Goal: Task Accomplishment & Management: Complete application form

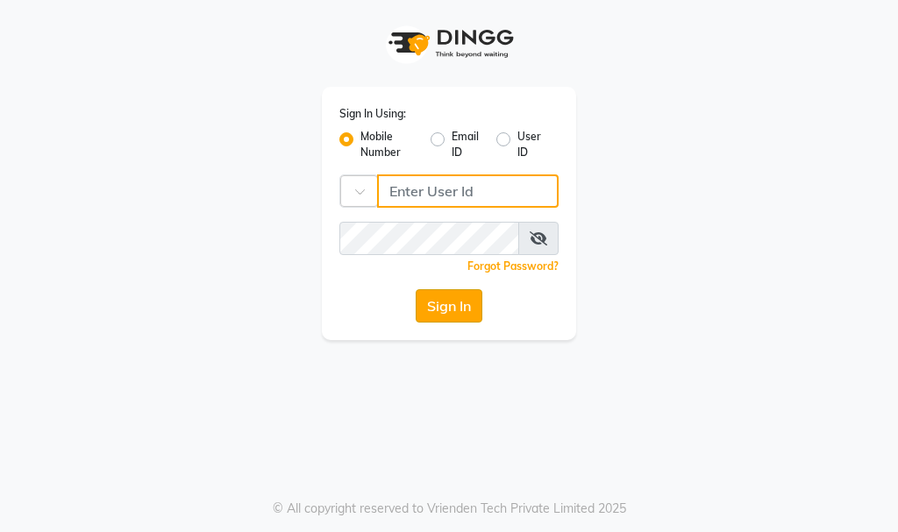
type input "564897305"
click at [446, 297] on button "Sign In" at bounding box center [449, 305] width 67 height 33
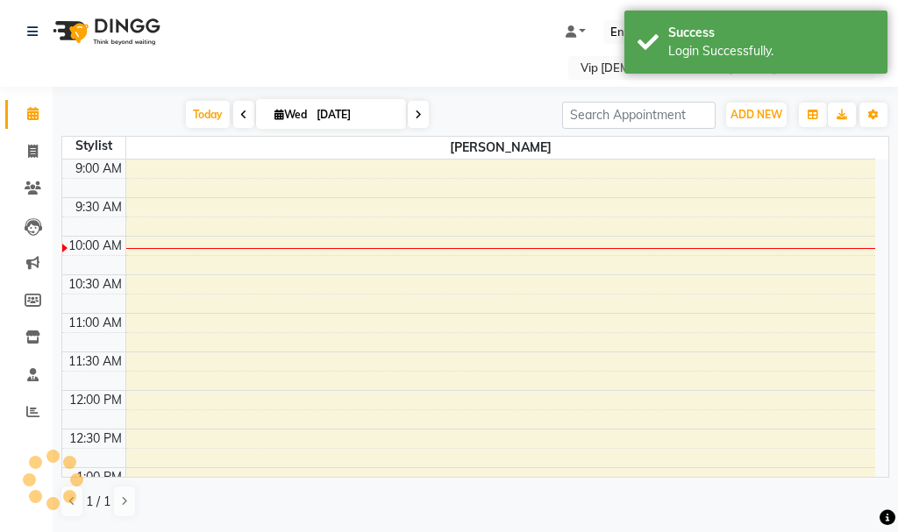
scroll to position [78, 0]
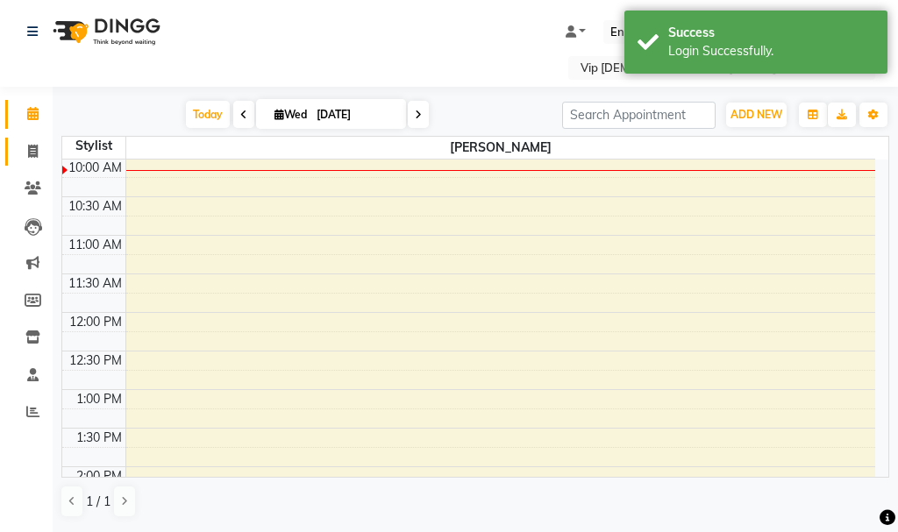
click at [31, 148] on icon at bounding box center [33, 151] width 10 height 13
select select "service"
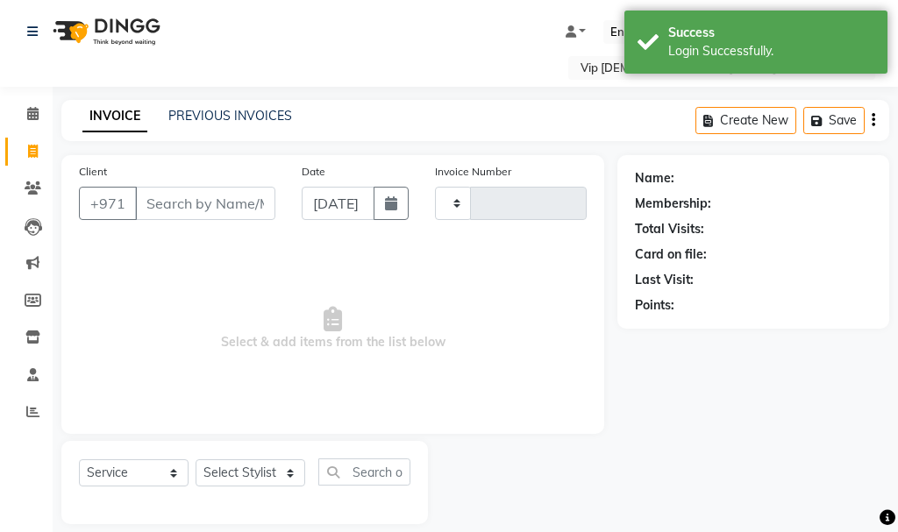
type input "1590"
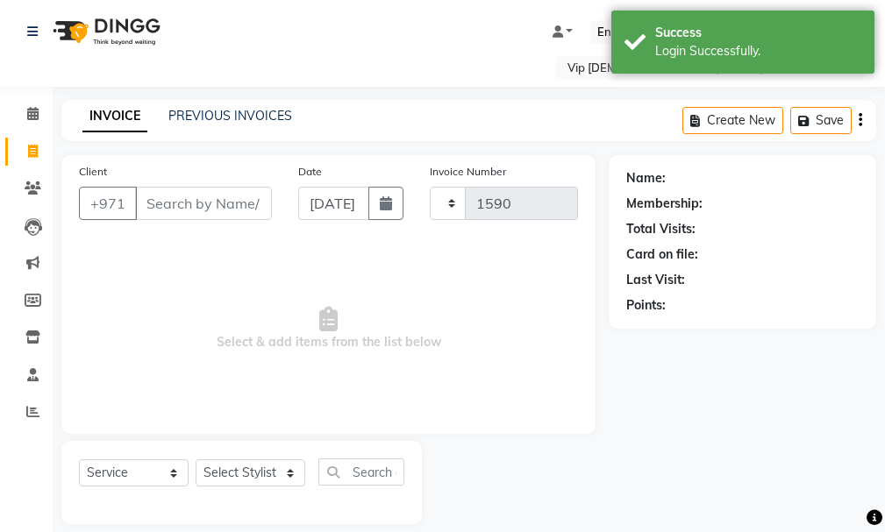
select select "8415"
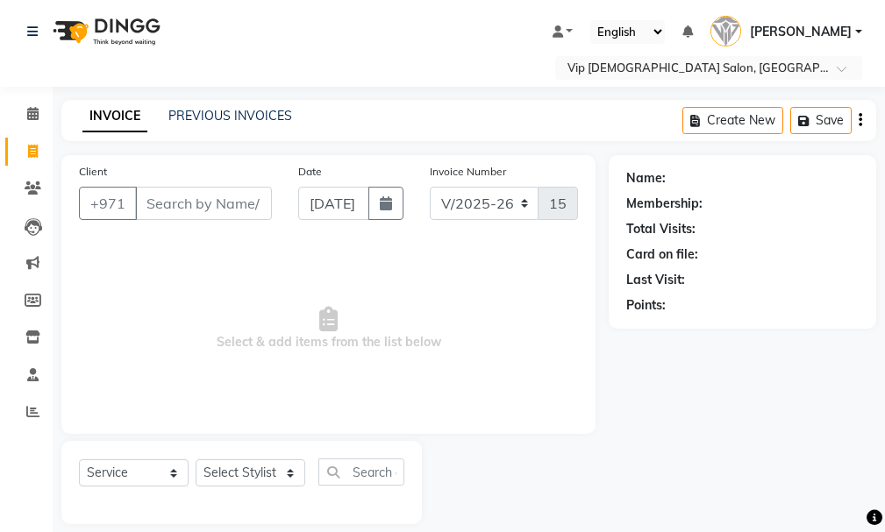
click at [122, 442] on div "Select Service Product Membership Package Voucher Prepaid Gift Card Select Styl…" at bounding box center [241, 482] width 361 height 83
click at [122, 444] on div "Select Service Product Membership Package Voucher Prepaid Gift Card Select Styl…" at bounding box center [241, 482] width 361 height 83
click at [119, 446] on div "Select Service Product Membership Package Voucher Prepaid Gift Card Select Styl…" at bounding box center [241, 482] width 361 height 83
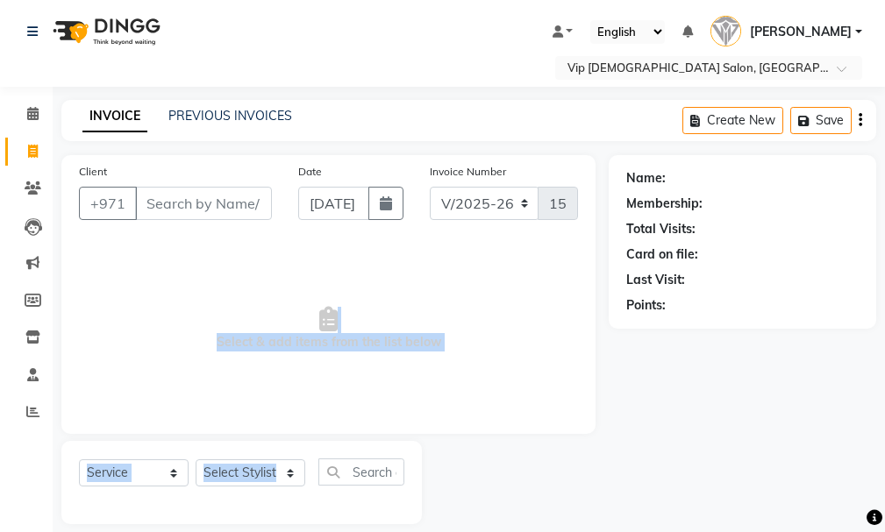
drag, startPoint x: 327, startPoint y: 432, endPoint x: 374, endPoint y: 448, distance: 49.1
click at [374, 448] on div "Client +971 Date [DATE] Invoice Number V/2025 V/[PHONE_NUMBER] Select & add ite…" at bounding box center [328, 339] width 561 height 369
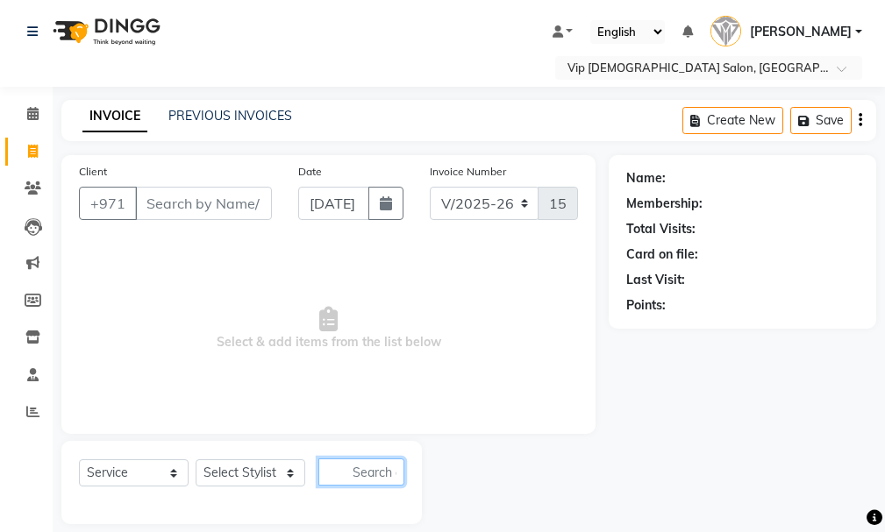
click at [391, 484] on input "text" at bounding box center [361, 472] width 86 height 27
click at [422, 445] on div at bounding box center [515, 482] width 187 height 83
click at [421, 439] on div "Client +971 Date [DATE] Invoice Number V/2025 V/[PHONE_NUMBER] Select & add ite…" at bounding box center [328, 339] width 561 height 369
click at [421, 440] on div "Client +971 Date [DATE] Invoice Number V/2025 V/[PHONE_NUMBER] Select & add ite…" at bounding box center [328, 339] width 561 height 369
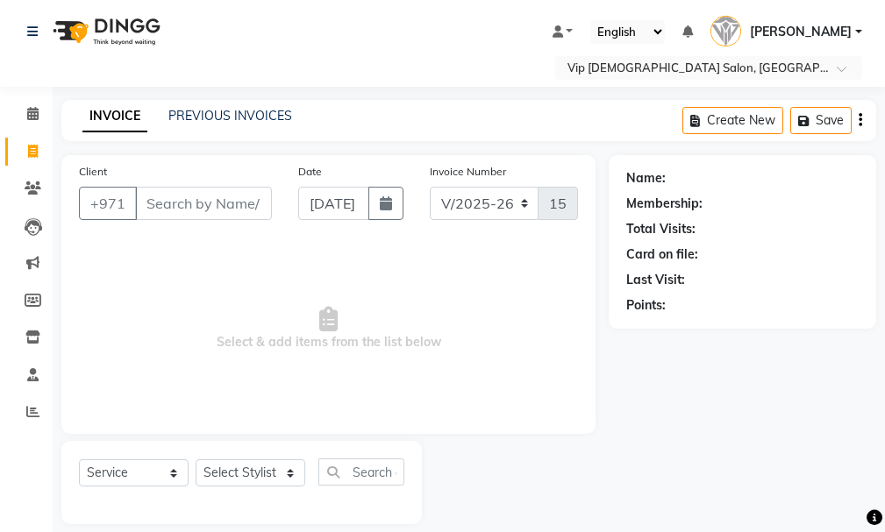
click at [424, 439] on div "Client +971 Date [DATE] Invoice Number V/2025 V/[PHONE_NUMBER] Select & add ite…" at bounding box center [328, 339] width 561 height 369
click at [421, 440] on div "Client +971 Date [DATE] Invoice Number V/2025 V/[PHONE_NUMBER] Select & add ite…" at bounding box center [328, 339] width 561 height 369
click at [415, 445] on div "Select Service Product Membership Package Voucher Prepaid Gift Card Select Styl…" at bounding box center [241, 482] width 361 height 83
drag, startPoint x: 291, startPoint y: 440, endPoint x: 331, endPoint y: 449, distance: 40.4
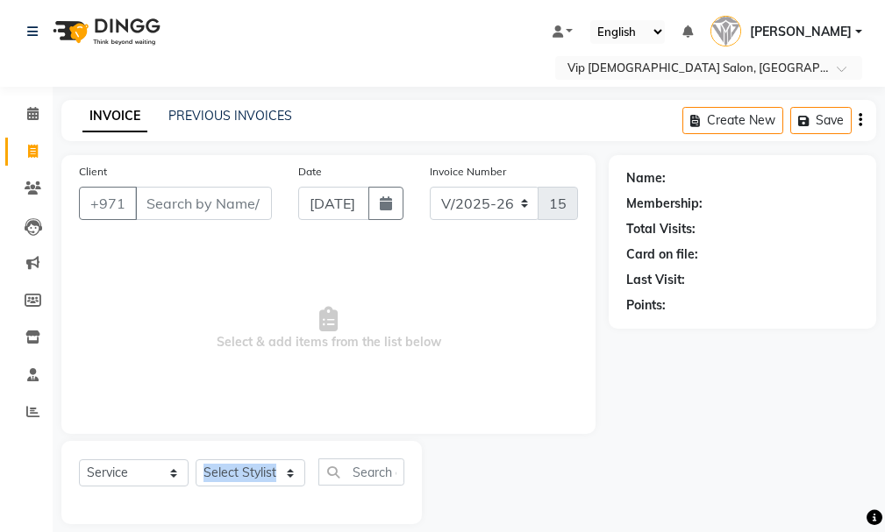
click at [331, 449] on div "Client +971 Date [DATE] Invoice Number V/2025 V/[PHONE_NUMBER] Select & add ite…" at bounding box center [328, 339] width 561 height 369
drag, startPoint x: 336, startPoint y: 434, endPoint x: 334, endPoint y: 443, distance: 8.9
click at [334, 443] on div "Client +971 Date [DATE] Invoice Number V/2025 V/[PHONE_NUMBER] Select & add ite…" at bounding box center [328, 339] width 561 height 369
click at [335, 445] on div "Select Service Product Membership Package Voucher Prepaid Gift Card Select Styl…" at bounding box center [241, 482] width 361 height 83
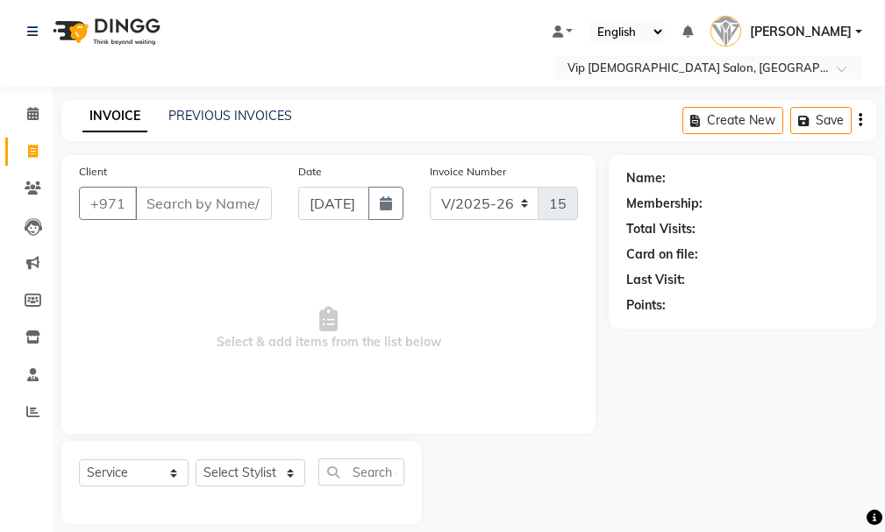
click at [337, 445] on div "Select Service Product Membership Package Voucher Prepaid Gift Card Select Styl…" at bounding box center [241, 482] width 361 height 83
click at [335, 449] on div "Select Service Product Membership Package Voucher Prepaid Gift Card Select Styl…" at bounding box center [241, 482] width 361 height 83
click at [338, 450] on div "Select Service Product Membership Package Voucher Prepaid Gift Card Select Styl…" at bounding box center [241, 482] width 361 height 83
click at [317, 443] on div "Select Service Product Membership Package Voucher Prepaid Gift Card Select Styl…" at bounding box center [241, 482] width 361 height 83
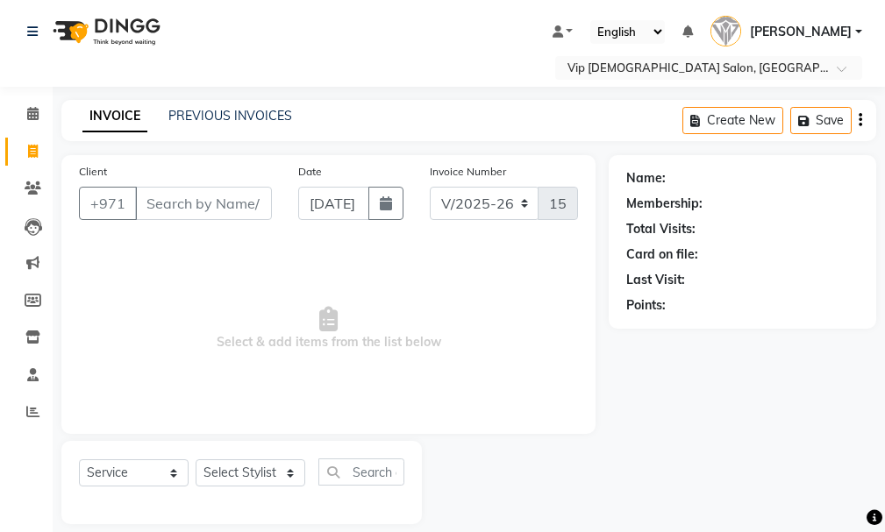
click at [782, 465] on div "Name: Membership: Total Visits: Card on file: Last Visit: Points:" at bounding box center [749, 339] width 281 height 369
click at [139, 455] on div "Select Service Product Membership Package Voucher Prepaid Gift Card Select Styl…" at bounding box center [241, 482] width 361 height 83
click at [147, 448] on div "Select Service Product Membership Package Voucher Prepaid Gift Card Select Styl…" at bounding box center [241, 482] width 361 height 83
click at [144, 446] on div "Select Service Product Membership Package Voucher Prepaid Gift Card Select Styl…" at bounding box center [241, 482] width 361 height 83
click at [68, 446] on div "Select Service Product Membership Package Voucher Prepaid Gift Card Select Styl…" at bounding box center [241, 482] width 361 height 83
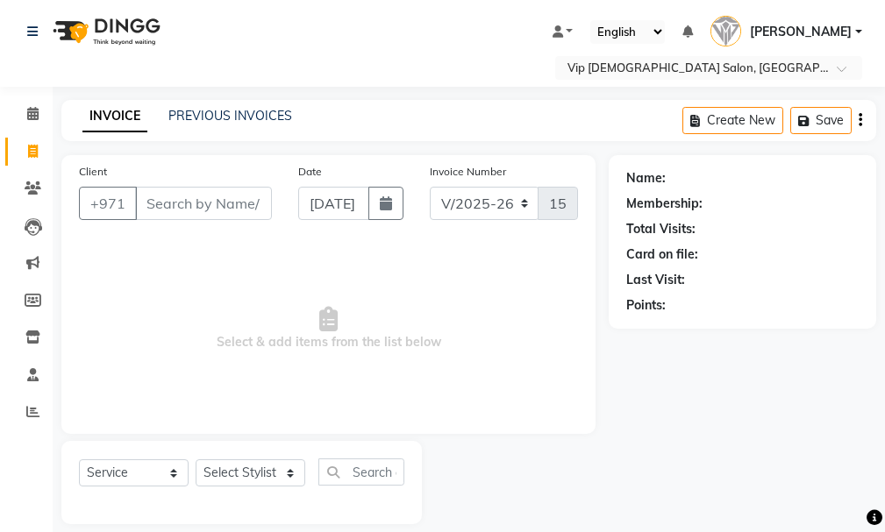
click at [614, 517] on div "Name: Membership: Total Visits: Card on file: Last Visit: Points:" at bounding box center [749, 339] width 281 height 369
click at [181, 183] on div "Client +971" at bounding box center [175, 198] width 219 height 72
click at [213, 208] on input "Client" at bounding box center [203, 203] width 137 height 33
type input "526555537"
click at [225, 211] on span "Add Client" at bounding box center [226, 204] width 69 height 18
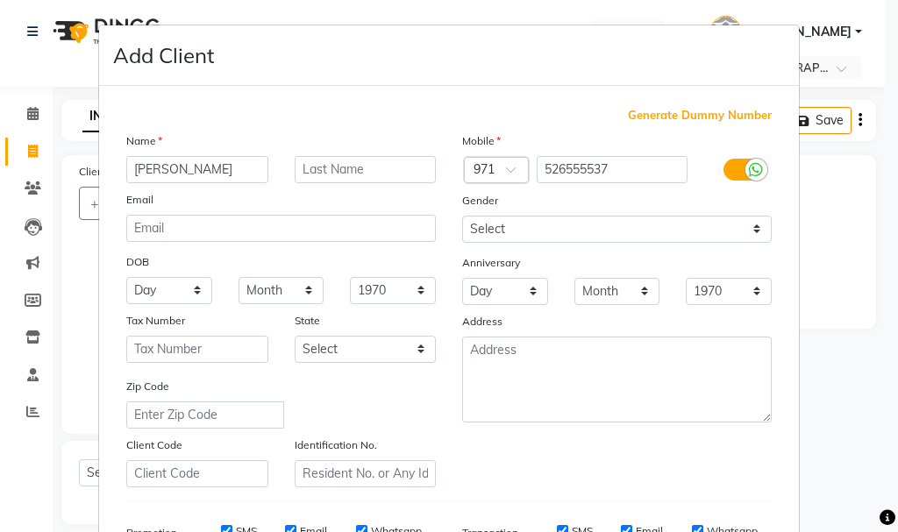
type input "[PERSON_NAME]"
drag, startPoint x: 882, startPoint y: 335, endPoint x: 893, endPoint y: 386, distance: 52.0
click at [893, 386] on ngb-modal-window "Add Client Generate Dummy Number Name [PERSON_NAME] Email DOB Day 01 02 03 04 0…" at bounding box center [449, 266] width 898 height 532
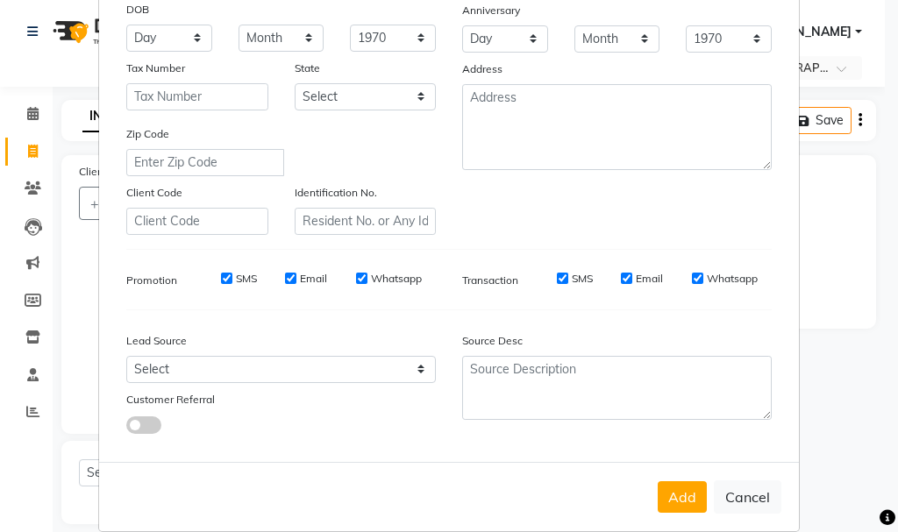
scroll to position [277, 0]
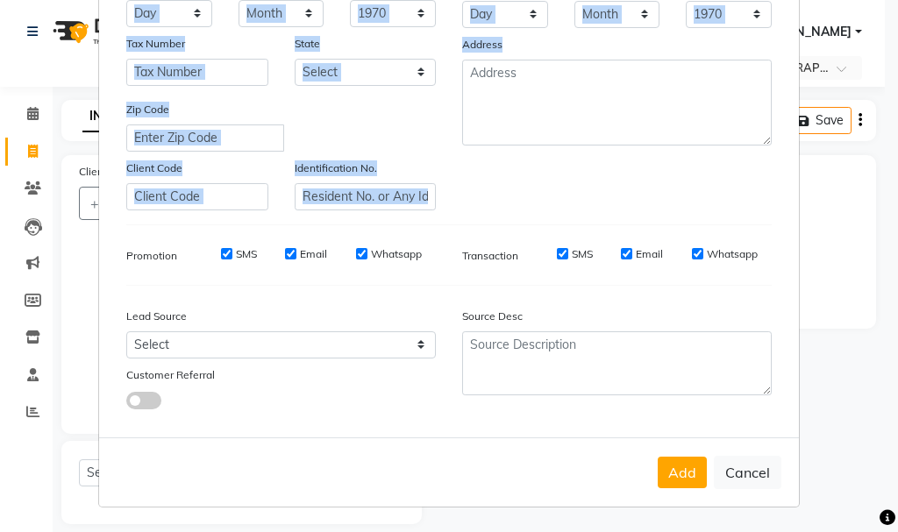
drag, startPoint x: 655, startPoint y: 211, endPoint x: 654, endPoint y: 138, distance: 72.8
click at [654, 138] on div "Generate Dummy Number Name [PERSON_NAME] Email DOB Day 01 02 03 04 05 06 07 08 …" at bounding box center [449, 127] width 672 height 594
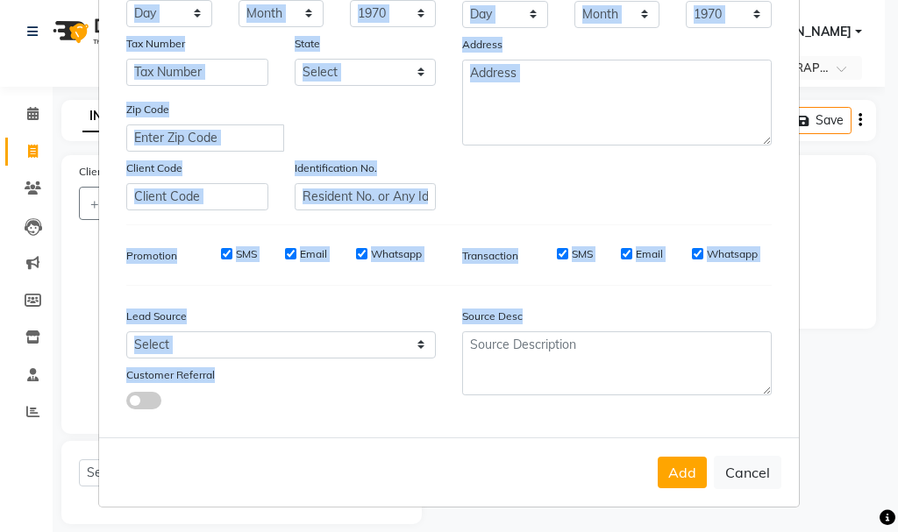
drag, startPoint x: 881, startPoint y: 391, endPoint x: 877, endPoint y: 310, distance: 81.7
click at [877, 310] on ngb-modal-window "Add Client Generate Dummy Number Name [PERSON_NAME] Email DOB Day 01 02 03 04 0…" at bounding box center [449, 266] width 898 height 532
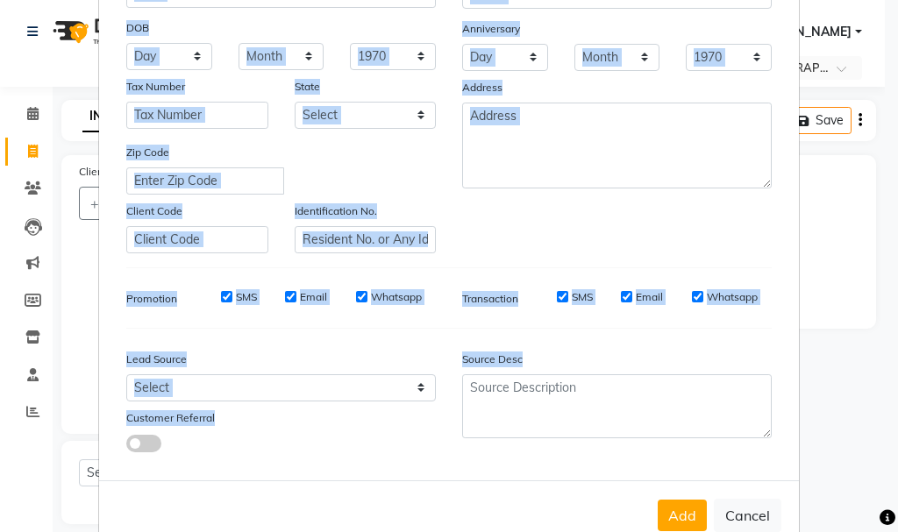
scroll to position [204, 0]
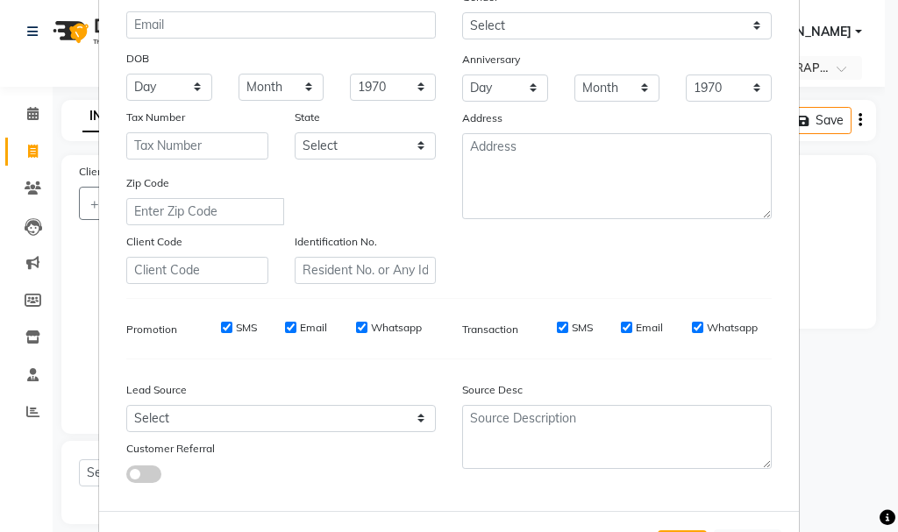
click at [813, 280] on ngb-modal-window "Add Client Generate Dummy Number Name [PERSON_NAME] Email DOB Day 01 02 03 04 0…" at bounding box center [449, 266] width 898 height 532
drag, startPoint x: 883, startPoint y: 246, endPoint x: 872, endPoint y: 175, distance: 71.1
click at [872, 175] on ngb-modal-window "Add Client Generate Dummy Number Name [PERSON_NAME] Email DOB Day 01 02 03 04 0…" at bounding box center [449, 266] width 898 height 532
drag, startPoint x: 869, startPoint y: 164, endPoint x: 870, endPoint y: 113, distance: 50.9
click at [870, 113] on ngb-modal-window "Add Client Generate Dummy Number Name [PERSON_NAME] Email DOB Day 01 02 03 04 0…" at bounding box center [449, 266] width 898 height 532
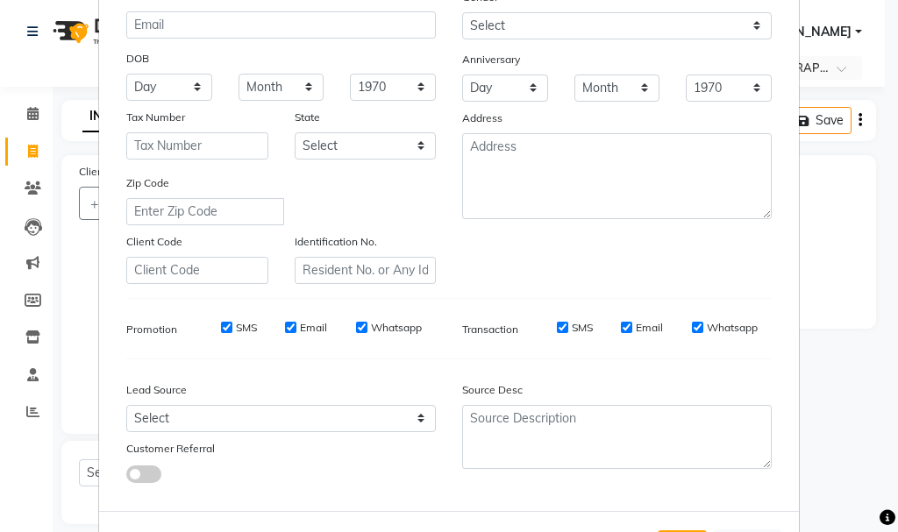
click at [882, 112] on ngb-modal-window "Add Client Generate Dummy Number Name [PERSON_NAME] Email DOB Day 01 02 03 04 0…" at bounding box center [449, 266] width 898 height 532
drag, startPoint x: 890, startPoint y: 121, endPoint x: 891, endPoint y: 111, distance: 9.7
click at [891, 111] on ngb-modal-window "Add Client Generate Dummy Number Name [PERSON_NAME] Email DOB Day 01 02 03 04 0…" at bounding box center [449, 266] width 898 height 532
drag, startPoint x: 882, startPoint y: 145, endPoint x: 881, endPoint y: 118, distance: 26.4
click at [881, 118] on ngb-modal-window "Add Client Generate Dummy Number Name [PERSON_NAME] Email DOB Day 01 02 03 04 0…" at bounding box center [449, 266] width 898 height 532
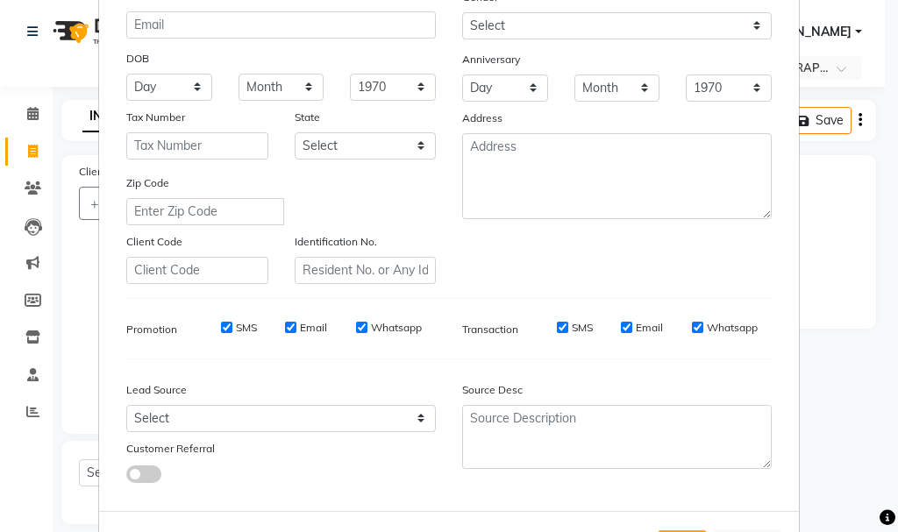
scroll to position [158, 0]
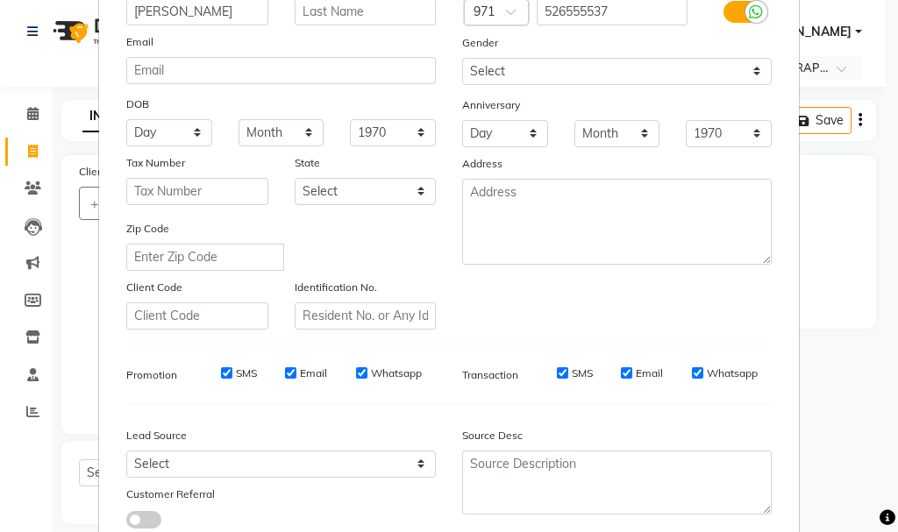
click at [528, 33] on div "Gender" at bounding box center [617, 45] width 336 height 25
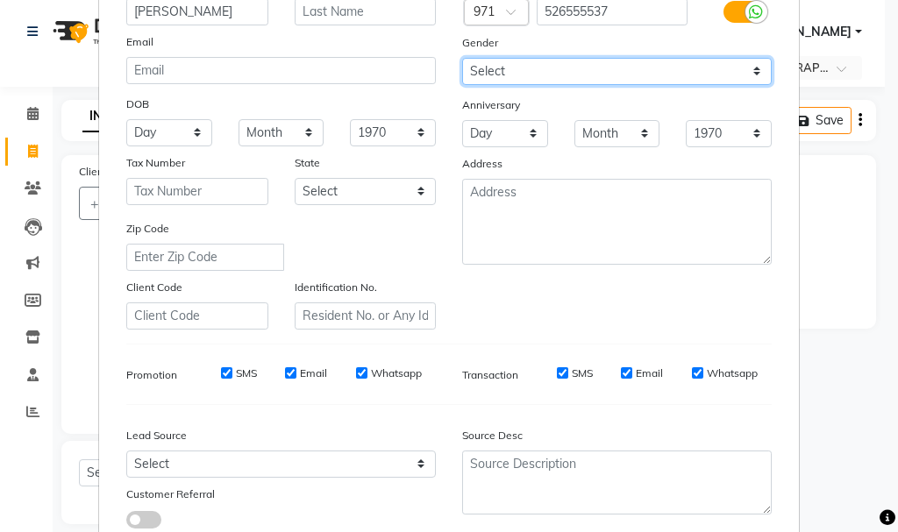
click at [529, 70] on select "Select [DEMOGRAPHIC_DATA] [DEMOGRAPHIC_DATA] Other Prefer Not To Say" at bounding box center [617, 71] width 310 height 27
select select "[DEMOGRAPHIC_DATA]"
click at [462, 58] on select "Select [DEMOGRAPHIC_DATA] [DEMOGRAPHIC_DATA] Other Prefer Not To Say" at bounding box center [617, 71] width 310 height 27
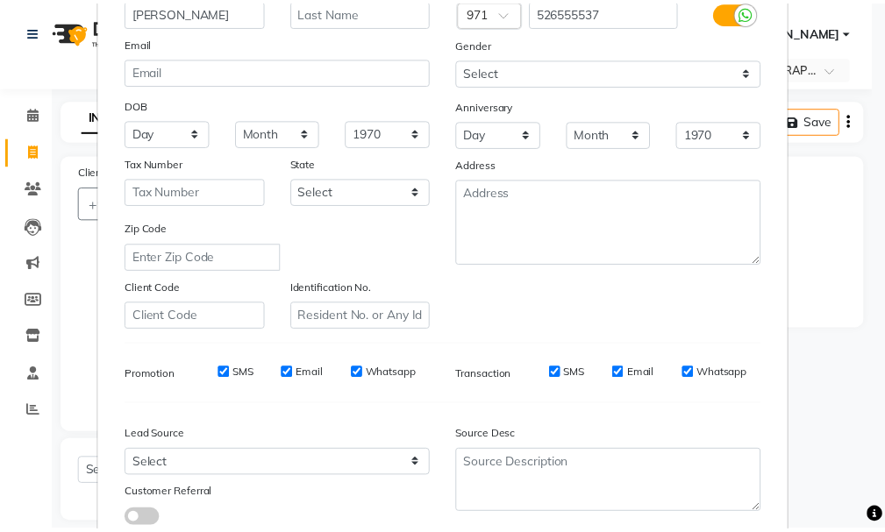
scroll to position [236, 0]
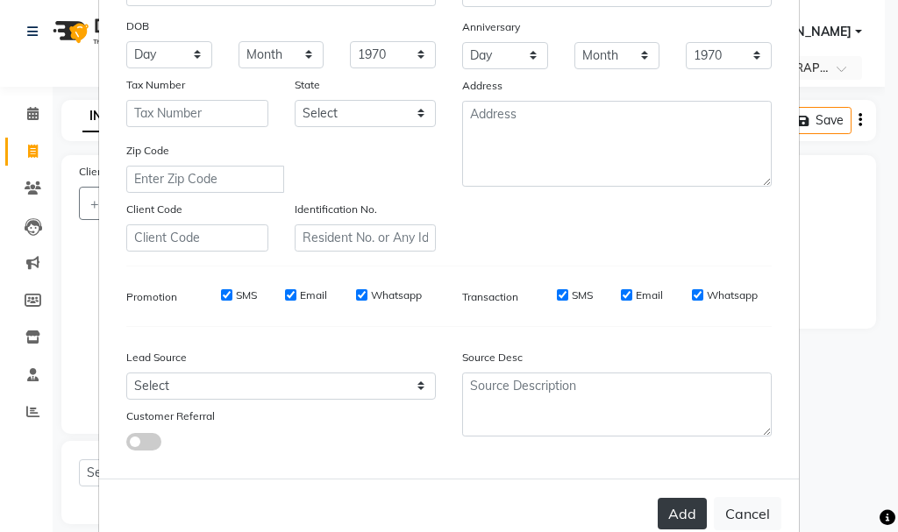
click at [667, 511] on button "Add" at bounding box center [682, 514] width 49 height 32
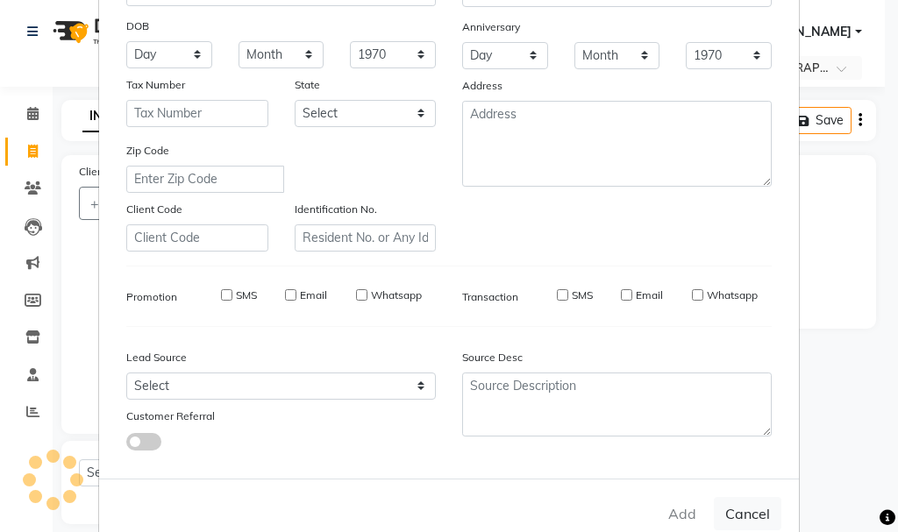
select select
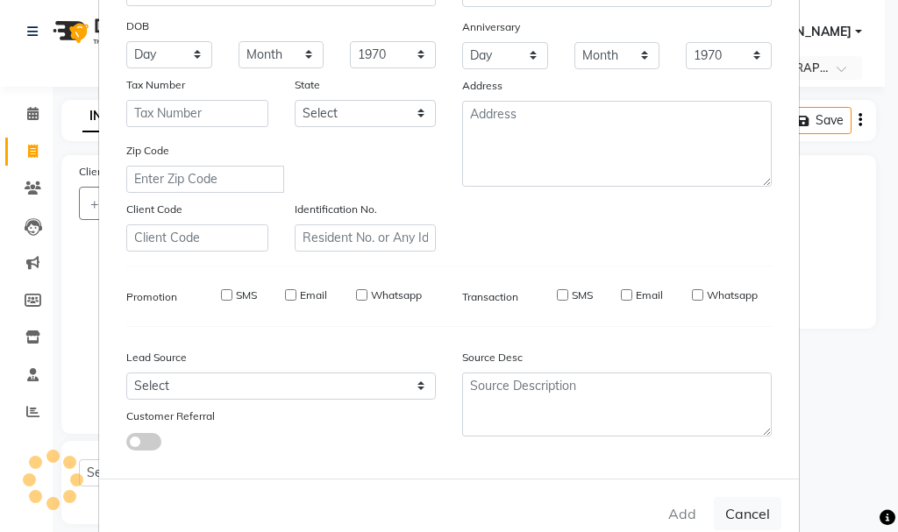
select select
checkbox input "false"
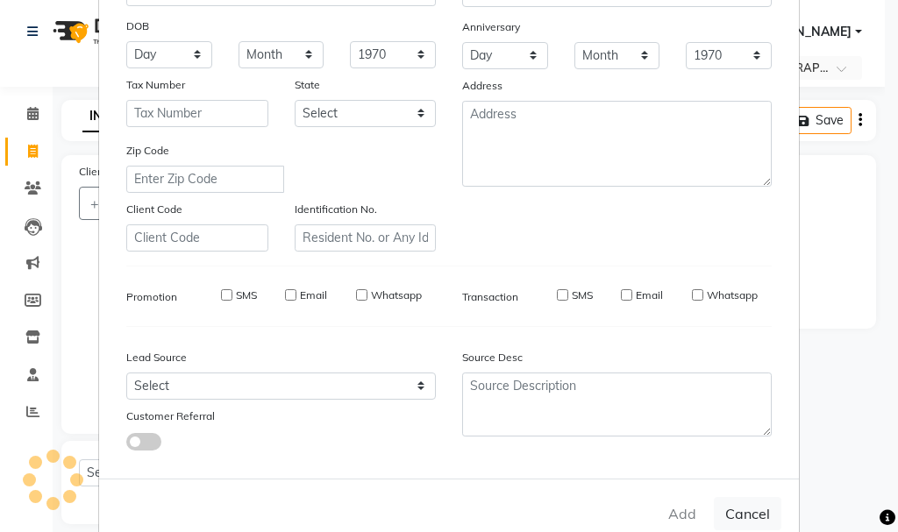
checkbox input "false"
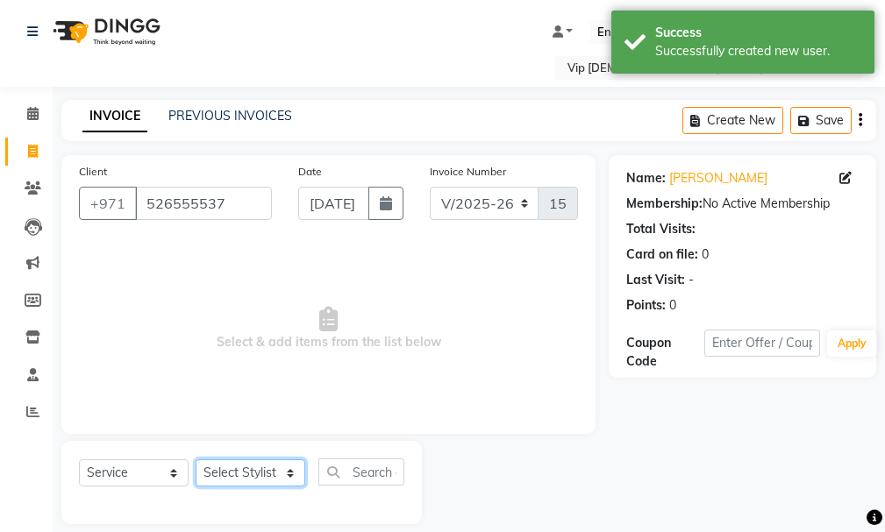
click at [285, 464] on select "Select Stylist Ali [PERSON_NAME] [PERSON_NAME] [PERSON_NAME] Lakhbizi Jairah [P…" at bounding box center [251, 473] width 110 height 27
select select "81364"
click at [196, 460] on select "Select Stylist Ali [PERSON_NAME] [PERSON_NAME] [PERSON_NAME] Lakhbizi Jairah [P…" at bounding box center [251, 473] width 110 height 27
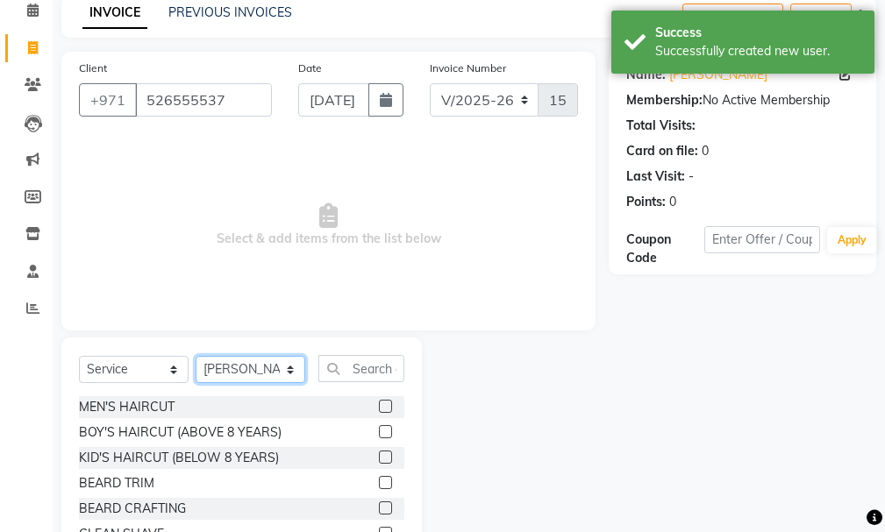
scroll to position [107, 0]
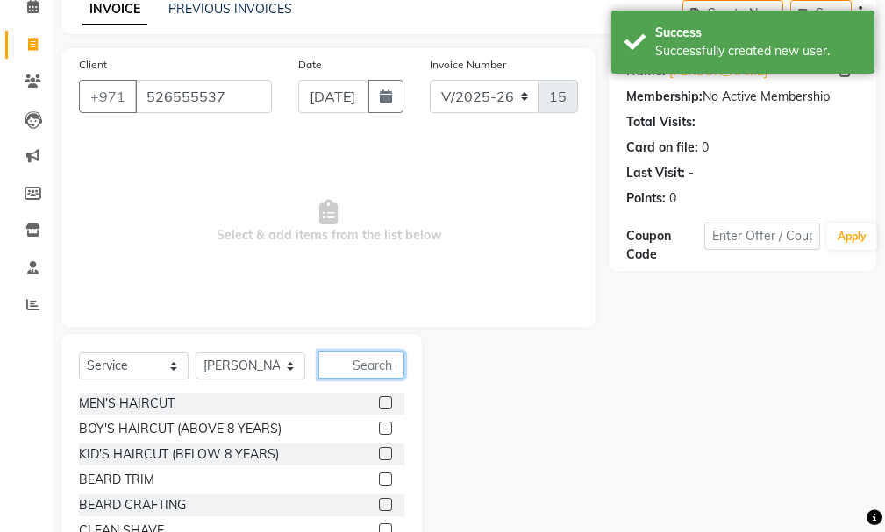
click at [347, 357] on input "text" at bounding box center [361, 365] width 86 height 27
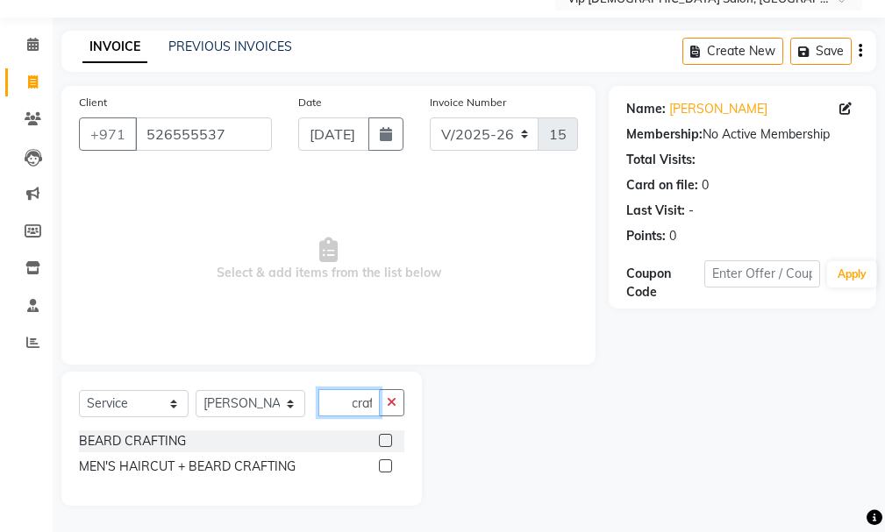
scroll to position [0, 5]
type input "craft"
click at [377, 462] on div "MEN'S HAIRCUT + BEARD CRAFTING" at bounding box center [241, 467] width 325 height 22
click at [380, 462] on label at bounding box center [385, 466] width 13 height 13
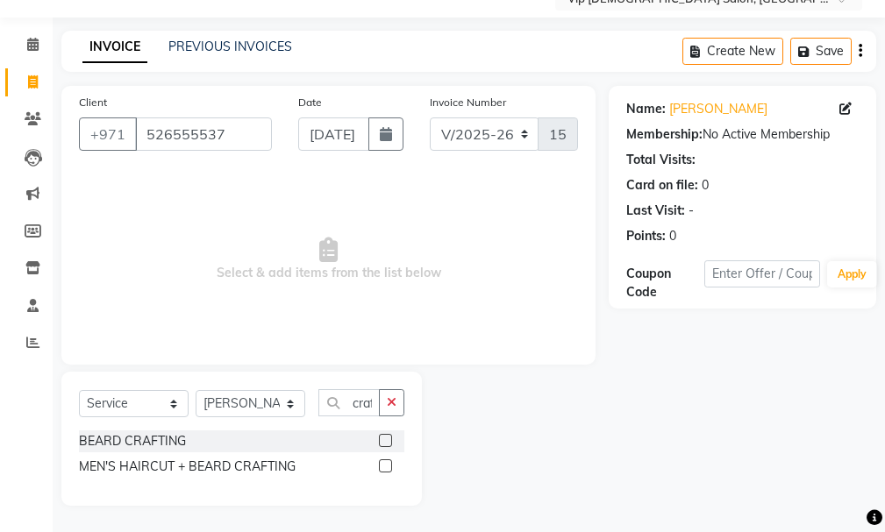
click at [380, 462] on input "checkbox" at bounding box center [384, 466] width 11 height 11
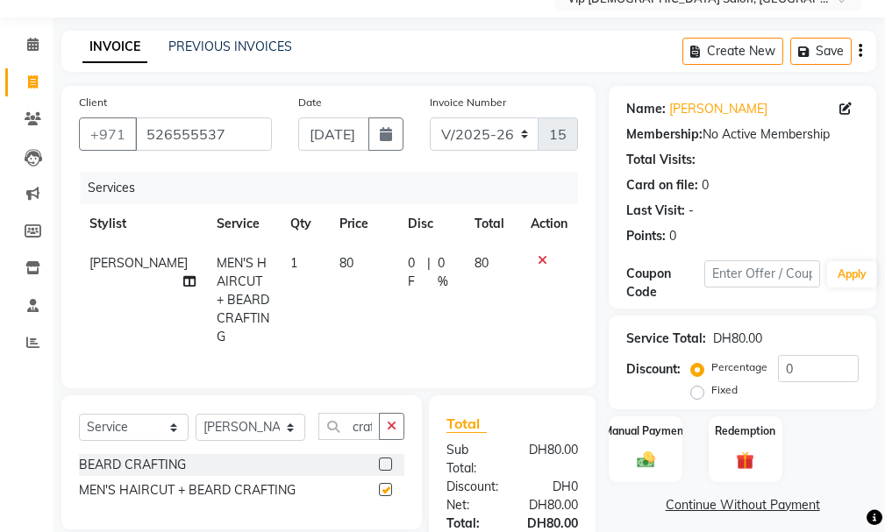
checkbox input "false"
click at [639, 425] on label "Manual Payment" at bounding box center [646, 430] width 88 height 17
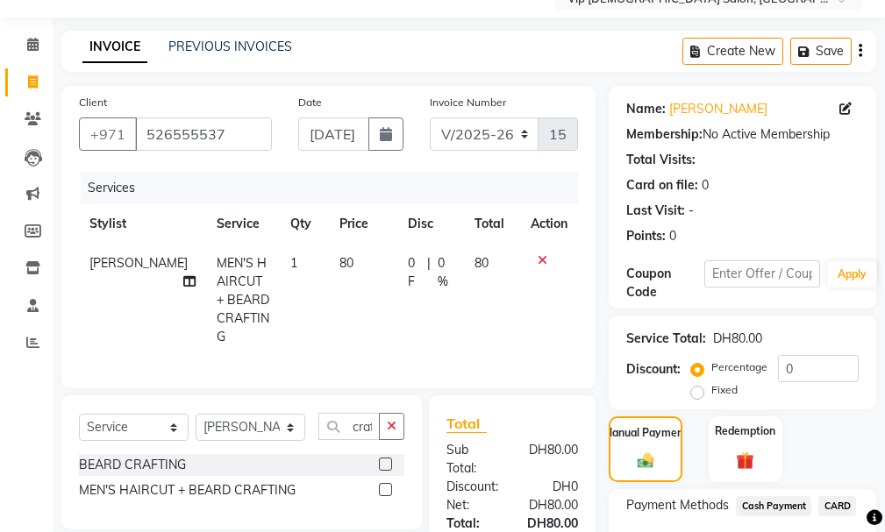
click at [765, 504] on span "Cash Payment" at bounding box center [773, 506] width 75 height 20
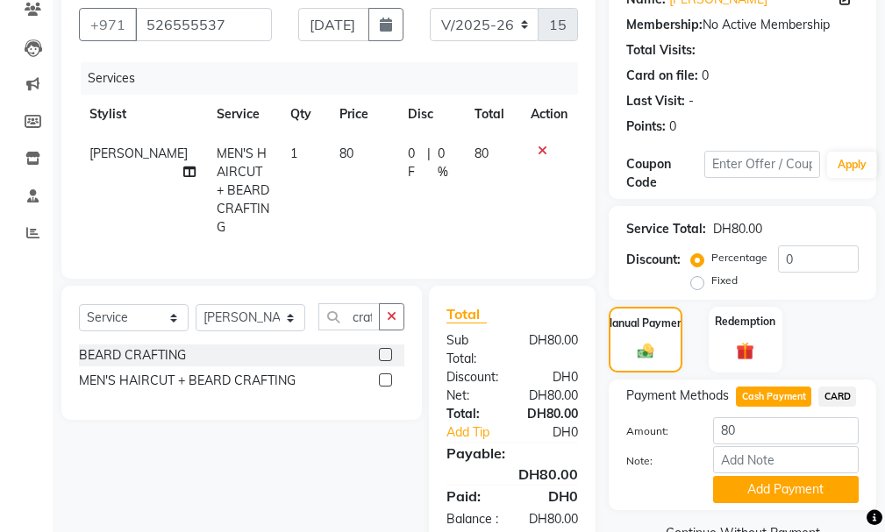
scroll to position [232, 0]
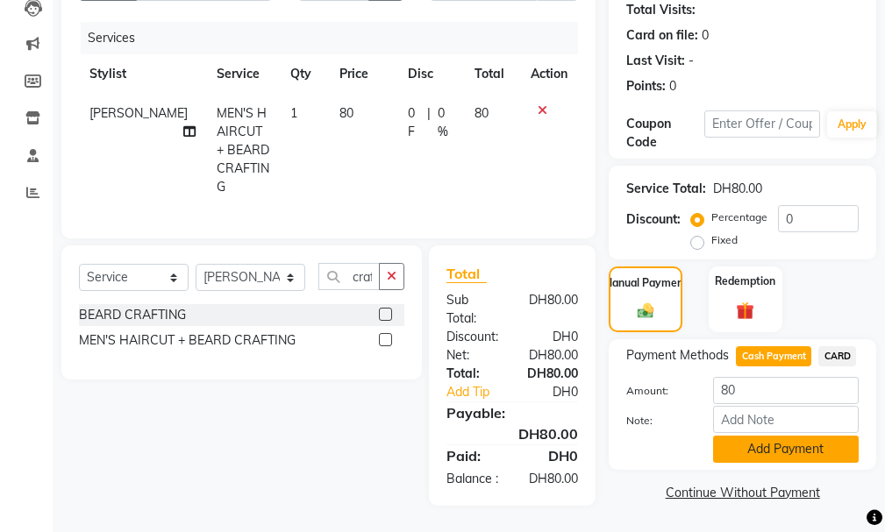
click at [795, 436] on button "Add Payment" at bounding box center [786, 449] width 146 height 27
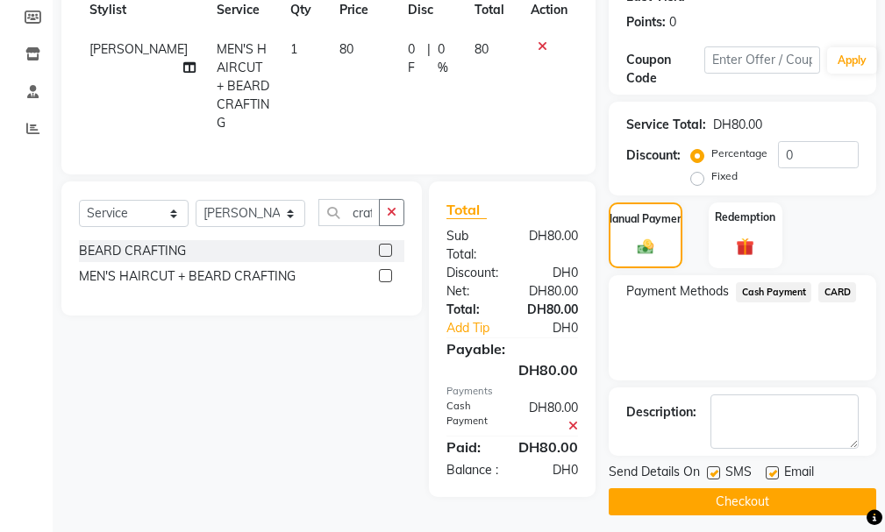
scroll to position [293, 0]
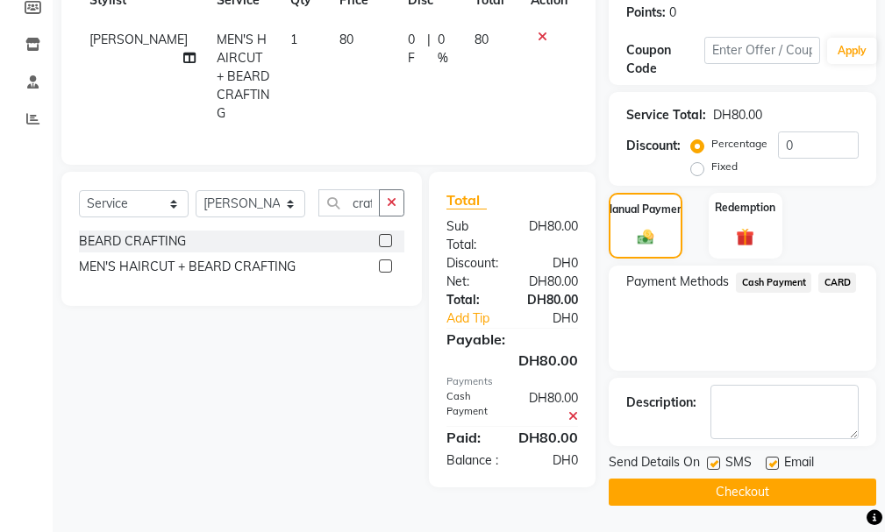
click at [770, 489] on button "Checkout" at bounding box center [743, 492] width 268 height 27
